Goal: Transaction & Acquisition: Subscribe to service/newsletter

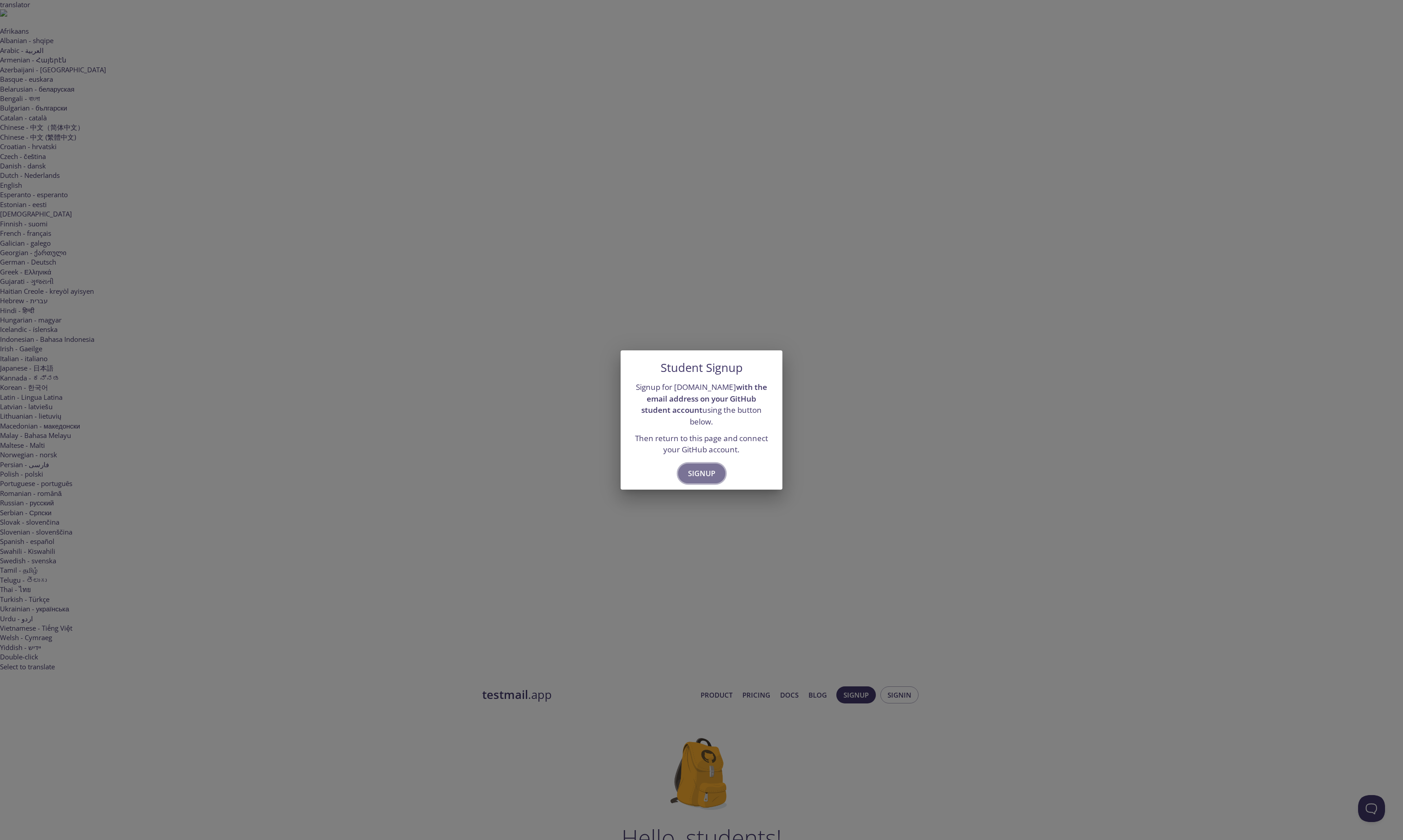
click at [703, 467] on span "Signup" at bounding box center [701, 473] width 27 height 12
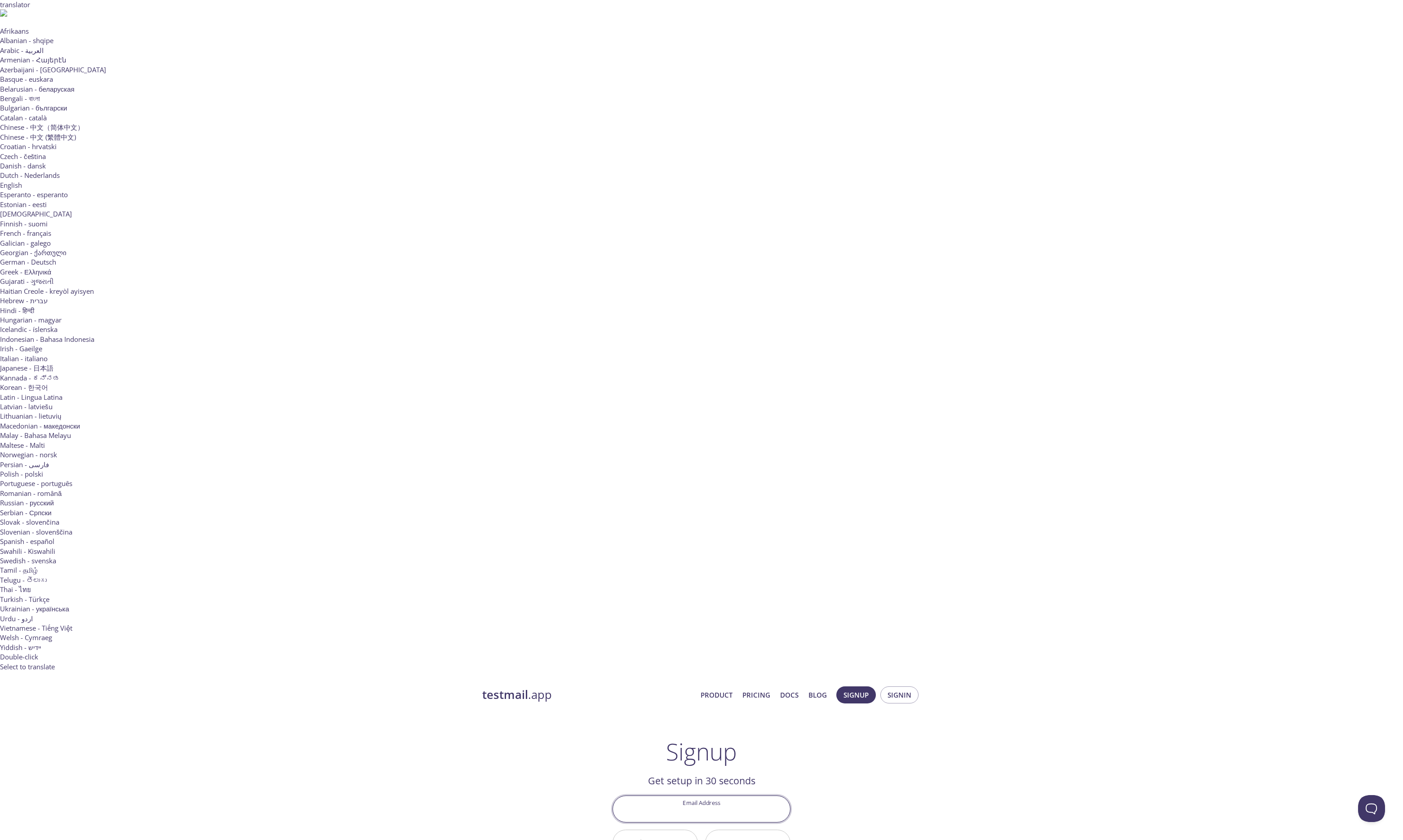
click at [709, 796] on input "Email Address" at bounding box center [701, 808] width 177 height 26
type input "m"
type input "[EMAIL_ADDRESS][DOMAIN_NAME]"
click at [647, 830] on input "First Name" at bounding box center [655, 843] width 84 height 26
type input "Maksym"
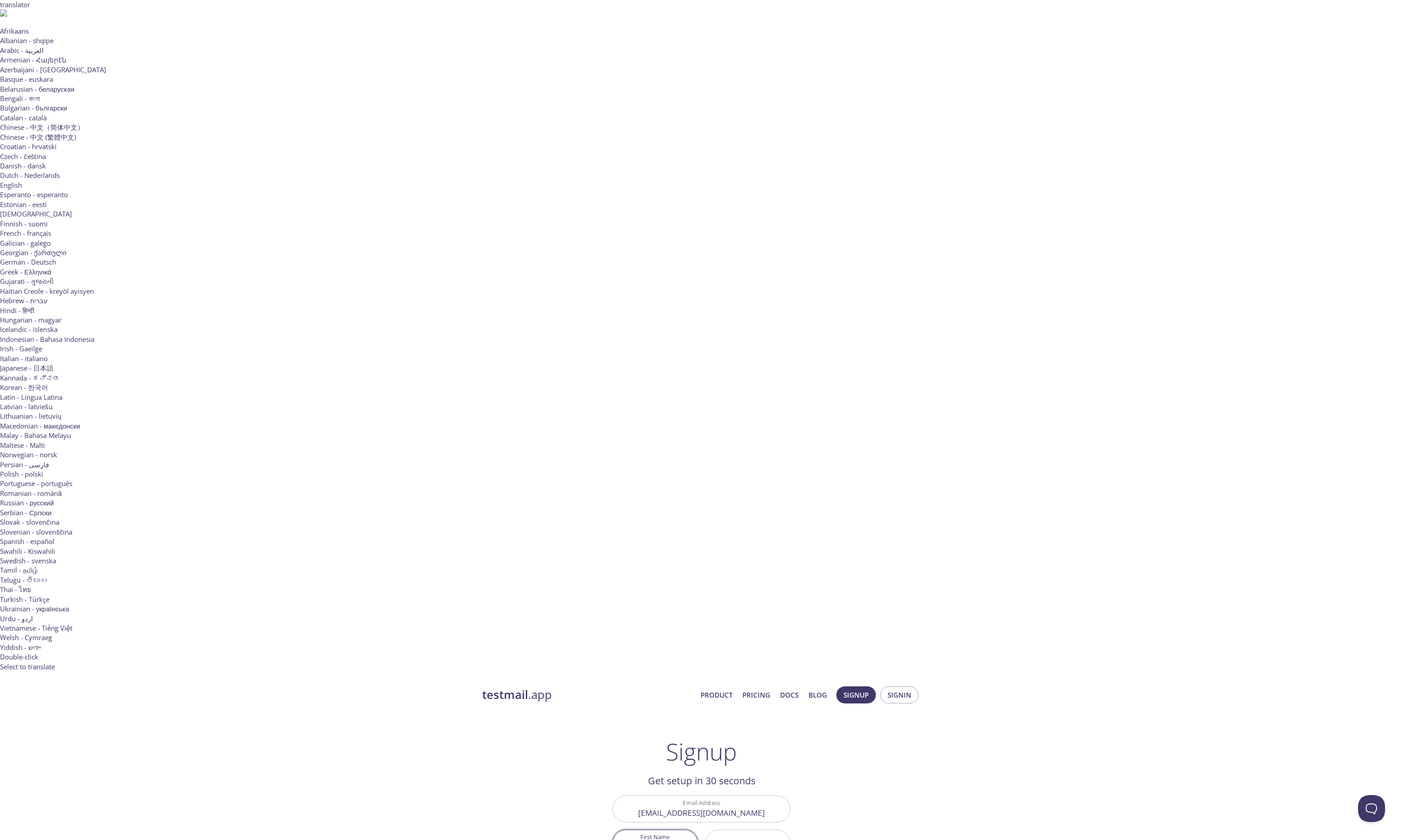
click at [724, 830] on input "Last Name" at bounding box center [748, 843] width 84 height 26
type input "Bardakh"
click at [671, 796] on input "Email Verification Code" at bounding box center [701, 808] width 177 height 26
paste input "FCVB6RJ"
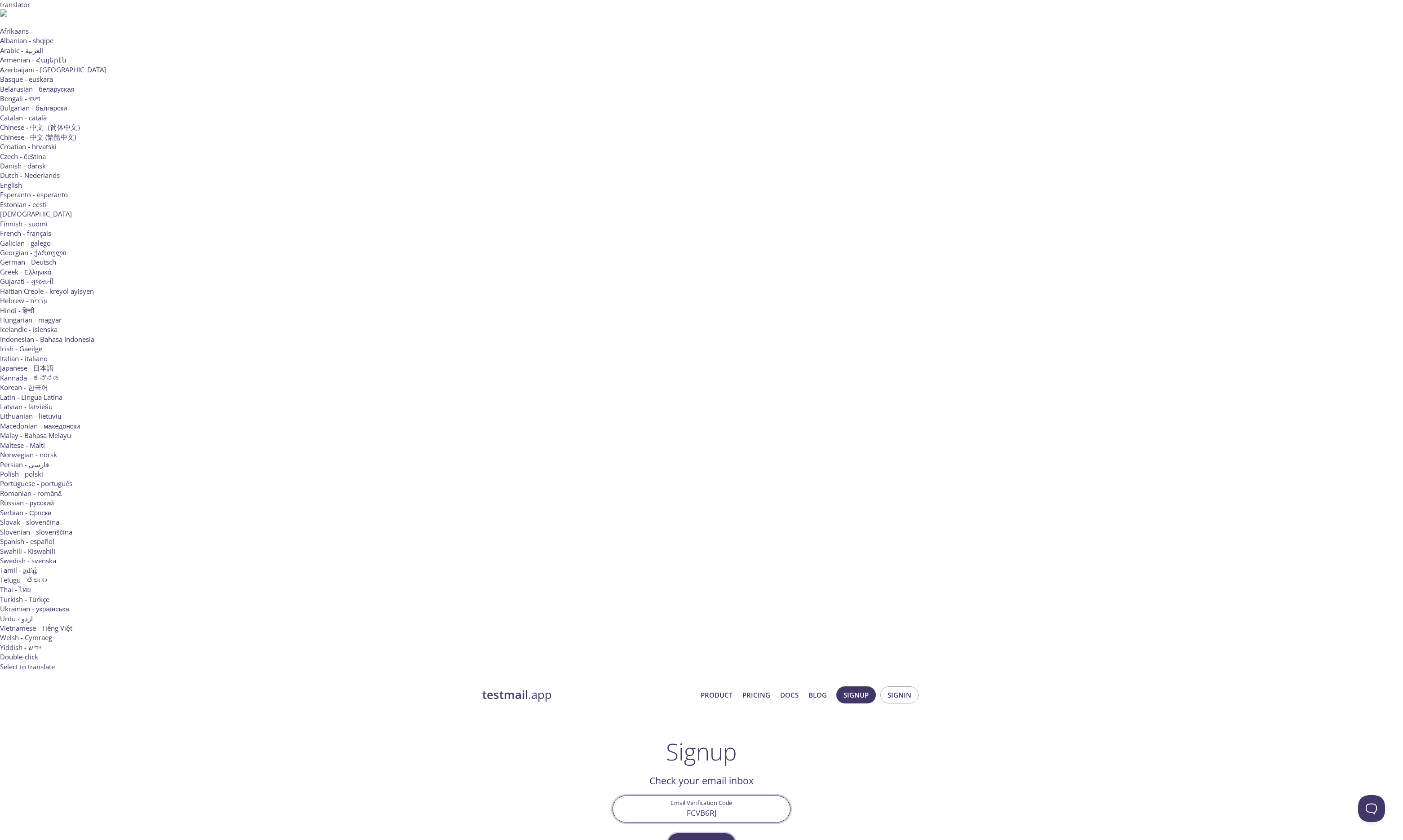
type input "FCVB6RJ"
click at [685, 837] on span "Confirm" at bounding box center [701, 844] width 47 height 12
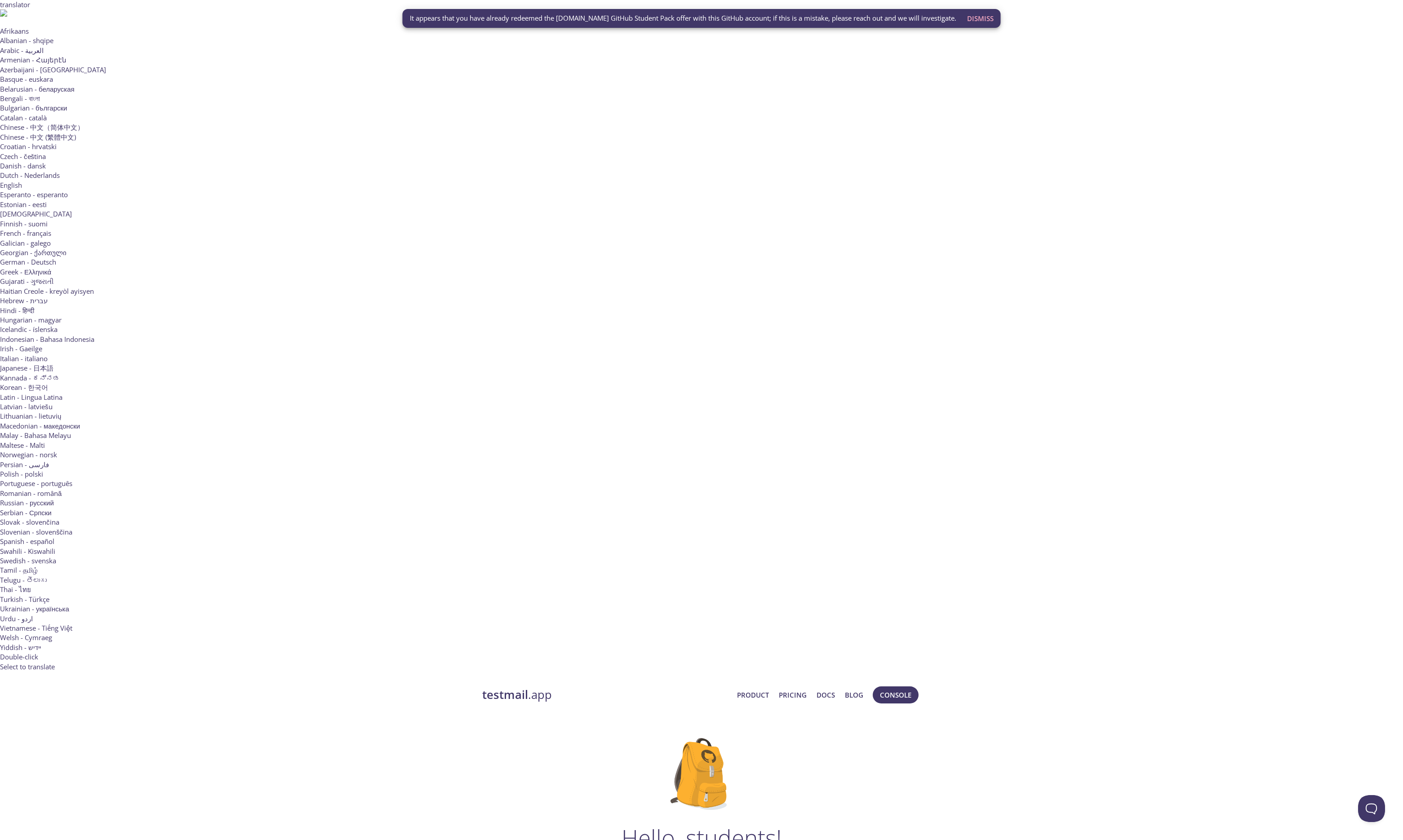
click at [977, 20] on span "Dismiss" at bounding box center [980, 18] width 26 height 11
